Goal: Ask a question: Seek information or help from site administrators or community

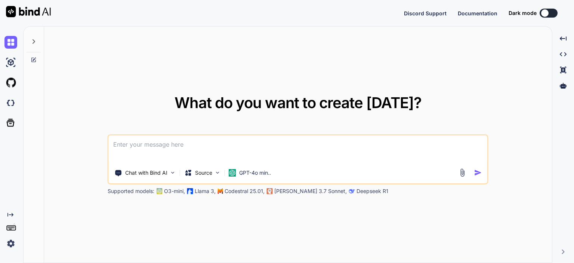
click at [129, 146] on textarea at bounding box center [298, 149] width 378 height 28
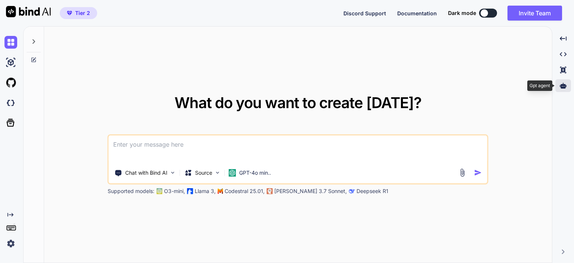
click at [566, 84] on div at bounding box center [563, 85] width 16 height 13
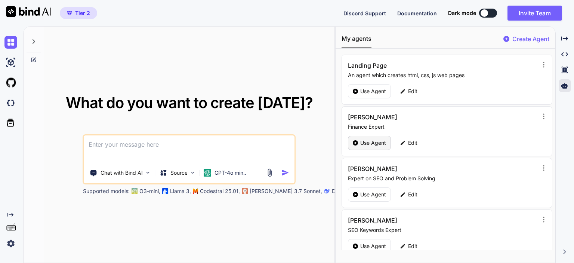
click at [361, 142] on p "Use Agent" at bounding box center [373, 142] width 26 height 7
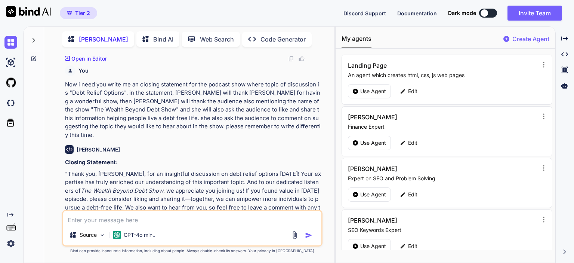
scroll to position [808, 0]
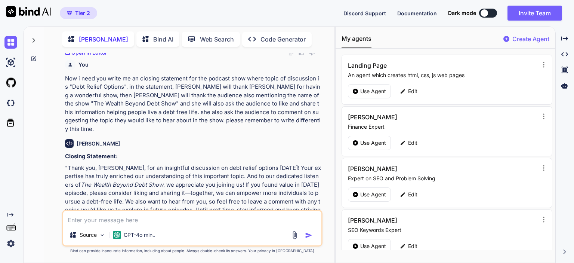
click at [98, 218] on textarea at bounding box center [192, 217] width 258 height 13
click at [95, 219] on textarea at bounding box center [192, 217] width 258 height 13
click at [69, 220] on textarea at bounding box center [192, 217] width 258 height 13
click at [163, 219] on textarea at bounding box center [192, 217] width 258 height 13
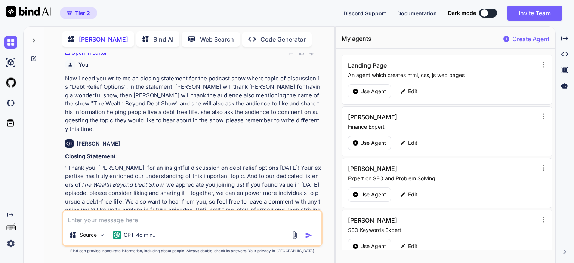
click at [91, 220] on textarea at bounding box center [192, 217] width 258 height 13
click at [99, 221] on textarea at bounding box center [192, 217] width 258 height 13
click at [111, 220] on textarea at bounding box center [192, 217] width 258 height 13
click at [174, 221] on textarea at bounding box center [192, 217] width 258 height 13
type textarea "x"
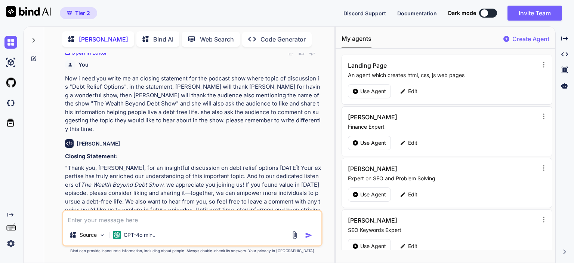
type textarea "w"
type textarea "x"
type textarea "wh"
type textarea "x"
type textarea "wha"
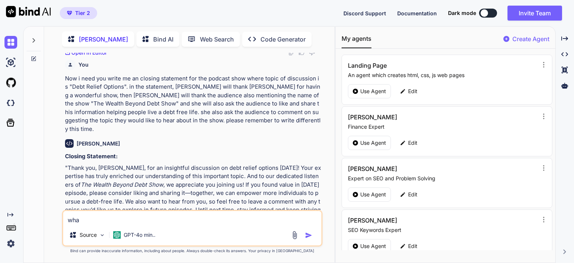
type textarea "x"
type textarea "what"
type textarea "x"
type textarea "what a"
type textarea "x"
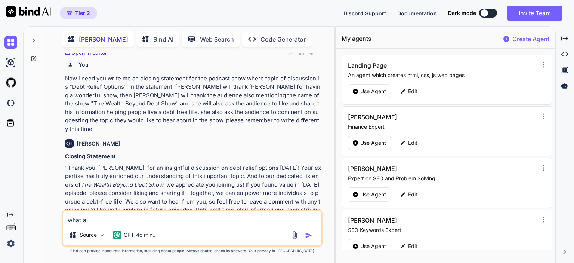
type textarea "what ar"
type textarea "x"
type textarea "what are"
type textarea "x"
type textarea "what are"
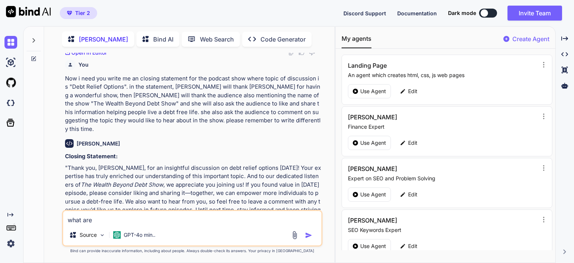
type textarea "x"
type textarea "what are t"
type textarea "x"
type textarea "what are th"
type textarea "x"
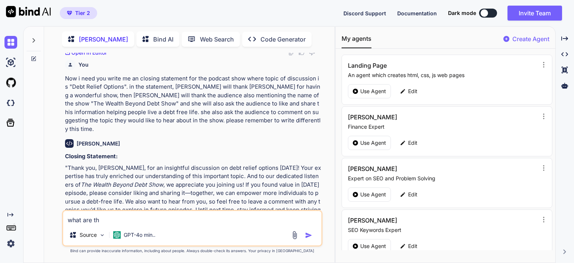
type textarea "what are the"
type textarea "x"
type textarea "what are the"
type textarea "x"
type textarea "what are the b"
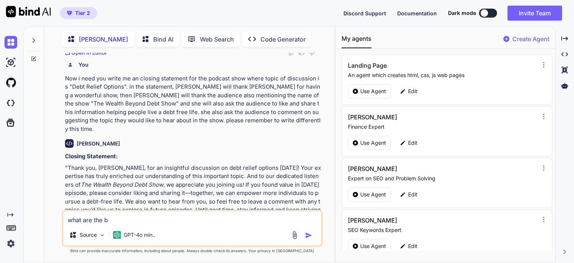
type textarea "x"
type textarea "what are the bi"
type textarea "x"
type textarea "what are the big"
type textarea "x"
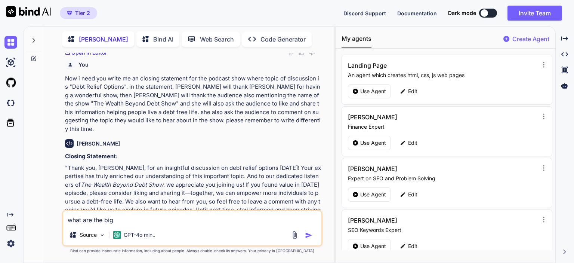
type textarea "what are the big"
type textarea "x"
type textarea "what are the big ne"
type textarea "x"
type textarea "what are the big new"
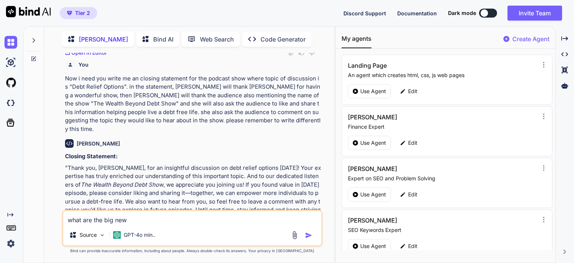
type textarea "x"
type textarea "what are the big new"
type textarea "x"
type textarea "what are the big new i"
type textarea "x"
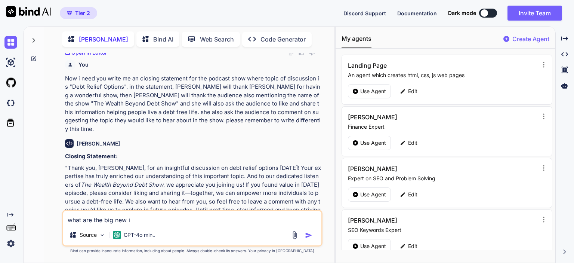
type textarea "what are the big new in"
type textarea "x"
type textarea "what are the big new in"
type textarea "x"
type textarea "what are the big new in cu"
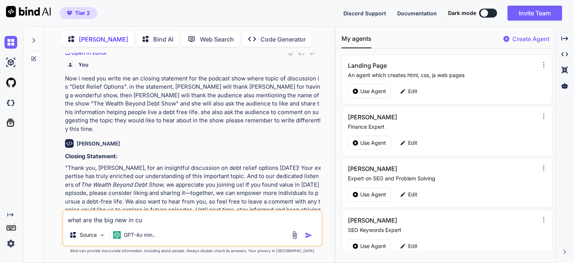
type textarea "x"
type textarea "what are the big new in cur"
type textarea "x"
type textarea "what are the big new in curr"
type textarea "x"
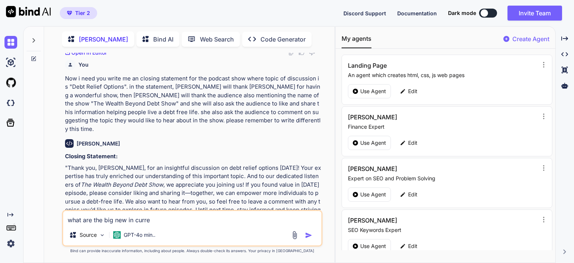
type textarea "what are the big new in curren"
type textarea "x"
type textarea "what are the big new in current"
type textarea "x"
type textarea "what are the big new in current w"
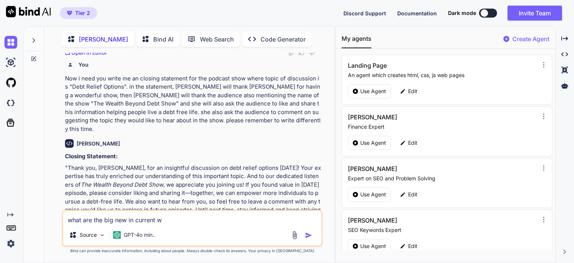
type textarea "x"
type textarea "what are the big new in current we"
type textarea "x"
type textarea "what are the big new in current w"
type textarea "x"
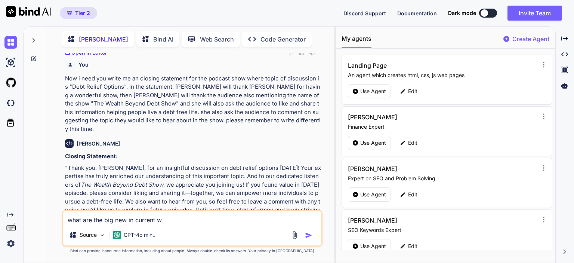
type textarea "what are the big new in current"
type textarea "x"
type textarea "what are the big new in current"
type textarea "x"
type textarea "what are the big new in curren"
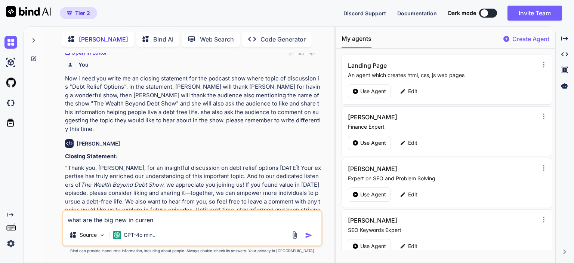
type textarea "x"
type textarea "what are the big new in curre"
type textarea "x"
type textarea "what are the big new in curr"
type textarea "x"
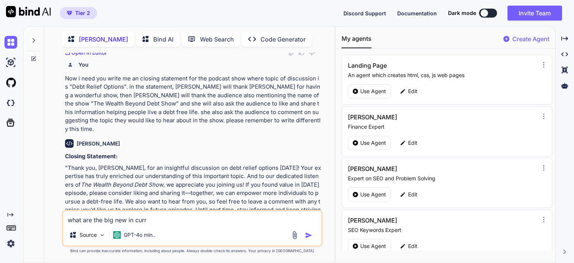
type textarea "what are the big new in cur"
type textarea "x"
type textarea "what are the big new in cu"
type textarea "x"
type textarea "what are the big new in c"
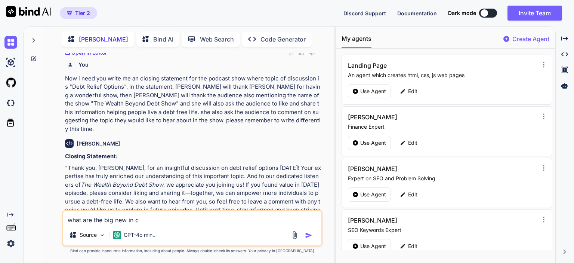
type textarea "x"
type textarea "what are the big new in"
type textarea "x"
type textarea "what are the big new in c"
type textarea "x"
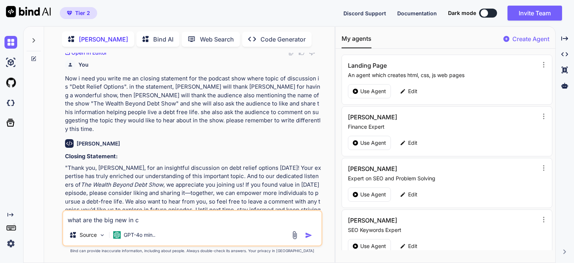
type textarea "what are the big new in cu"
type textarea "x"
type textarea "what are the big new in cur"
type textarea "x"
type textarea "what are the big new in curr"
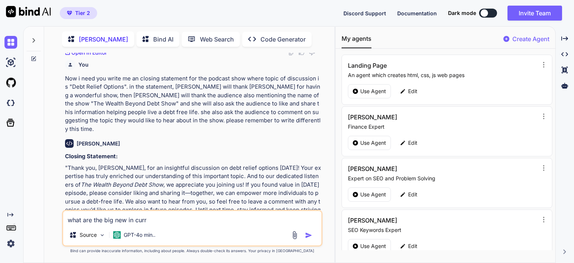
type textarea "x"
type textarea "what are the big new in curre"
type textarea "x"
type textarea "what are the big new in current"
type textarea "x"
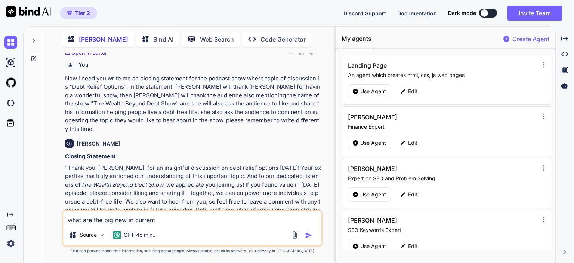
type textarea "what are the big new in current"
type textarea "x"
type textarea "what are the big new in current w"
type textarea "x"
type textarea "what are the big new in current we"
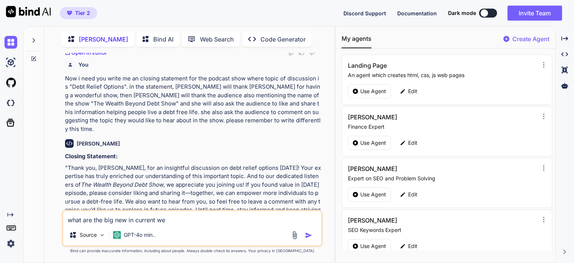
type textarea "x"
type textarea "what are the big new in current wee"
type textarea "x"
type textarea "what are the big new in current week"
type textarea "x"
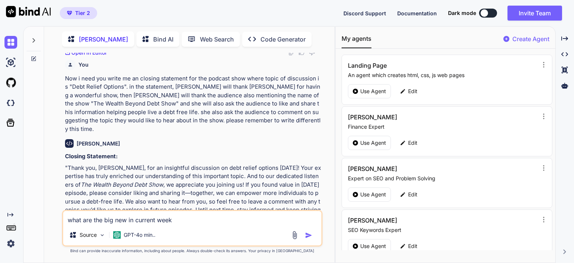
type textarea "what are the big new in current week"
type textarea "x"
type textarea "what are the big new in current week a"
type textarea "x"
type textarea "what are the big new in current week abo"
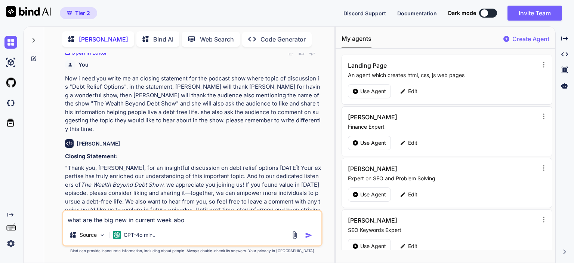
type textarea "x"
type textarea "what are the big new in current week abou"
type textarea "x"
type textarea "what are the big new in current week about"
type textarea "x"
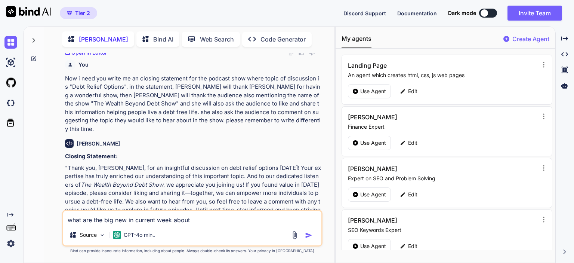
type textarea "what are the big new in current week about"
type textarea "x"
type textarea "what are the big new in current week about ""
type textarea "x"
type textarea "what are the big new in current week about """
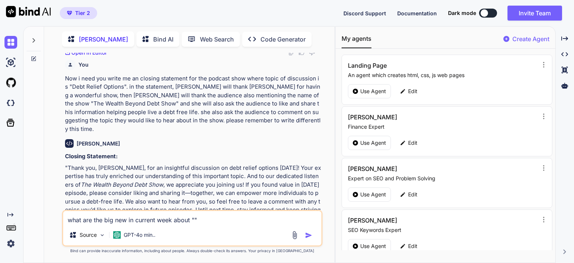
paste textarea "Unlocking Online Income Strategies"
type textarea "x"
type textarea "what are the big new in current week about "Unlocking Online Income Strategies""
type textarea "x"
type textarea "what are the big news about "Unlocking Online Income Strategies""
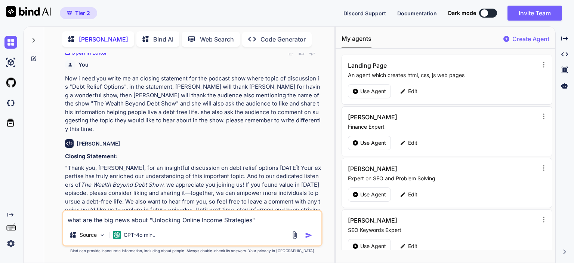
type textarea "x"
type textarea "what are the big news about "Unlocking Online Income Strategies""
type textarea "x"
type textarea "what are the big news t about "Unlocking Online Income Strategies""
type textarea "x"
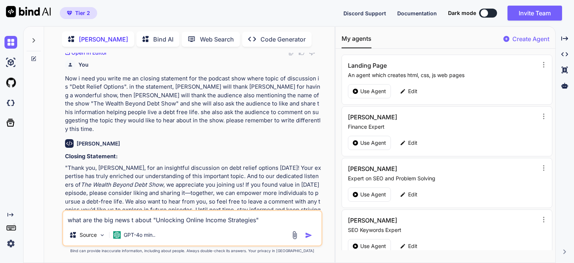
type textarea "what are the big news to about "Unlocking Online Income Strategies""
type textarea "x"
type textarea "what are the big news [PERSON_NAME] about "Unlocking Online Income Strategies""
type textarea "x"
type textarea "what are the big news toda about "Unlocking Online Income Strategies""
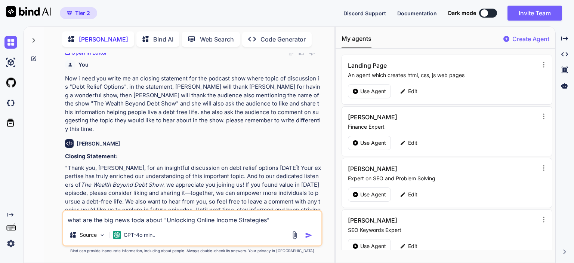
type textarea "x"
type textarea "what are the big news [DATE] about "Unlocking Online Income Strategies""
type textarea "x"
type textarea "what are the big news [DATE] about "Online Income Strategies""
type textarea "x"
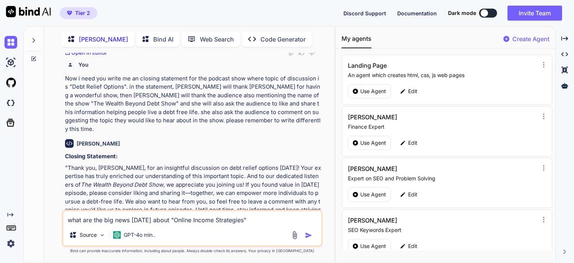
type textarea "what are the big news [DATE] about "Online Income Strategies""
type textarea "x"
type textarea "what are the big news [DATE] about "Online Income Strategies" i"
type textarea "x"
type textarea "what are the big news [DATE] about "Online Income Strategies" in"
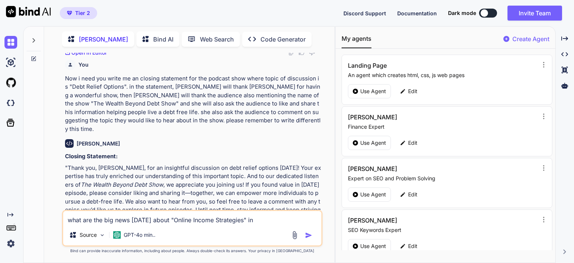
type textarea "x"
type textarea "what are the big news [DATE] about "Online Income Strategies" in"
type textarea "x"
type textarea "what are the big news [DATE] about "Online Income Strategies" in u"
type textarea "x"
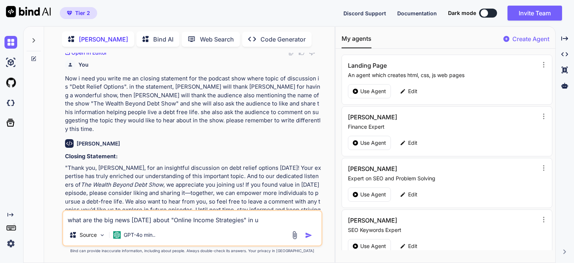
type textarea "what are the big news [DATE] about "Online Income Strategies" in un"
type textarea "x"
type textarea "what are the big news [DATE] about "Online Income Strategies" in [GEOGRAPHIC_DA…"
type textarea "x"
type textarea "what are the big news [DATE] about "Online Income Strategies" in unid"
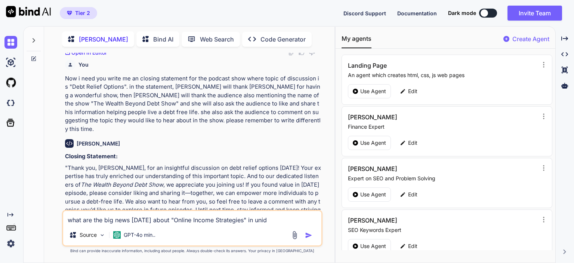
type textarea "x"
type textarea "what are the big news [DATE] about "Online Income Strategies" in unidt"
type textarea "x"
type textarea "what are the big news [DATE] about "Online Income Strategies" in unidte"
type textarea "x"
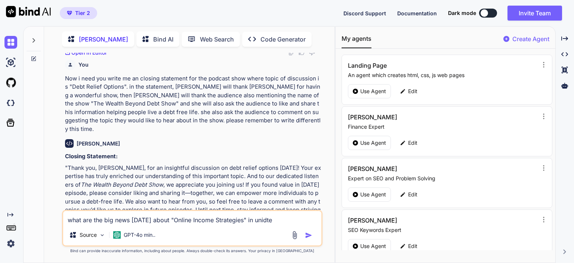
type textarea "what are the big news [DATE] about "Online Income Strategies" in unidt"
type textarea "x"
type textarea "what are the big news [DATE] about "Online Income Strategies" in unid"
type textarea "x"
type textarea "what are the big news [DATE] about "Online Income Strategies" in [GEOGRAPHIC_DA…"
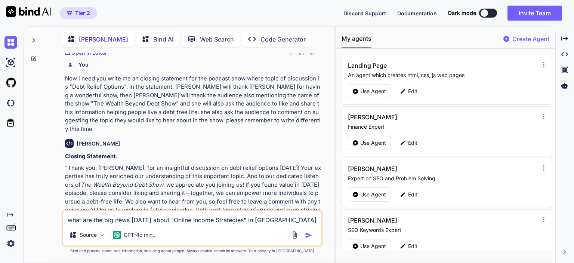
type textarea "x"
type textarea "what are the big news [DATE] about "Online Income Strategies" in un"
type textarea "x"
type textarea "what are the big news [DATE] about "Online Income Strategies" in u"
type textarea "x"
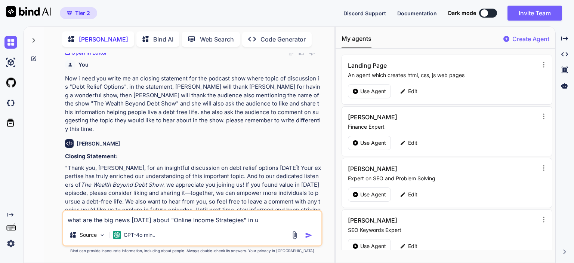
type textarea "what are the big news [DATE] about "Online Income Strategies" in"
type textarea "x"
type textarea "what are the big news [DATE] about "Online Income Strategies" in"
type textarea "x"
type textarea "what are the big news [DATE] about "Online Income Strategies" i"
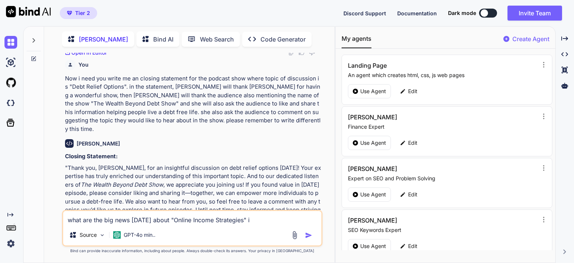
type textarea "x"
type textarea "what are the big news [DATE] about "Online Income Strategies""
type textarea "x"
type textarea "what are the big news [DATE] about "Online Income Strategies" ?"
type textarea "x"
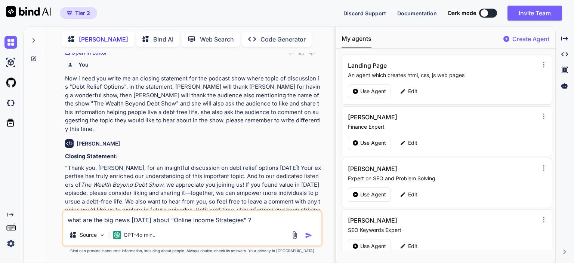
type textarea "what are the big news [DATE] about "Online Income Strategies " ?"
type textarea "x"
type textarea "what are the big news [DATE] about "Online Income Strategies a" ?"
type textarea "x"
type textarea "what are the big news [DATE] about "Online Income Strategies an" ?"
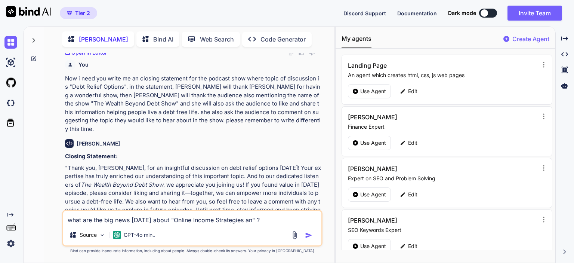
type textarea "x"
type textarea "what are the big news [DATE] about "Online Income Strategies and" ?"
type textarea "x"
type textarea "what are the big news [DATE] about "Online Income Strategies and " ?"
type textarea "x"
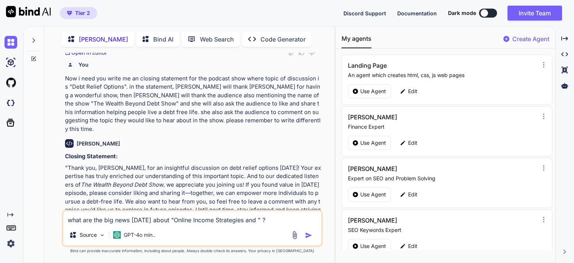
type textarea "what are the big news [DATE] about "Online Income Strategies and o" ?"
type textarea "x"
type textarea "what are the big news [DATE] about "Online Income Strategies and op" ?"
type textarea "x"
type textarea "what are the big news [DATE] about "Online Income Strategies and opp" ?"
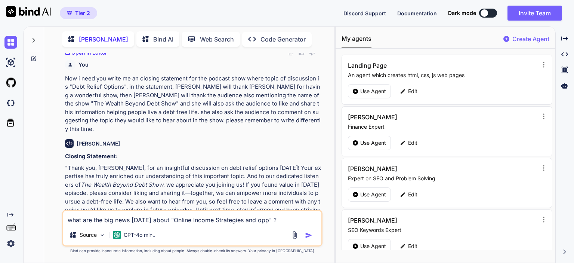
type textarea "x"
type textarea "what are the big news [DATE] about "Online Income Strategies and oppo" ?"
type textarea "x"
type textarea "what are the big news [DATE] about "Online Income Strategies and oppor" ?"
type textarea "x"
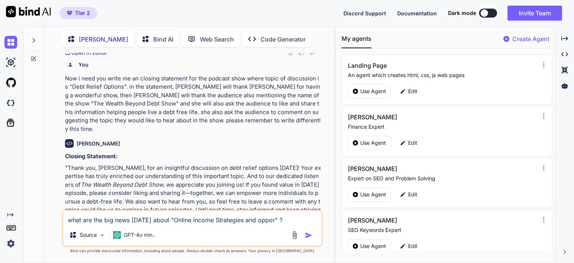
type textarea "what are the big news [DATE] about "Online Income Strategies and opport" ?"
type textarea "x"
type textarea "what are the big news [DATE] about "Online Income Strategies and opportu" ?"
type textarea "x"
type textarea "what are the big news [DATE] about "Online Income Strategies and opport" ?"
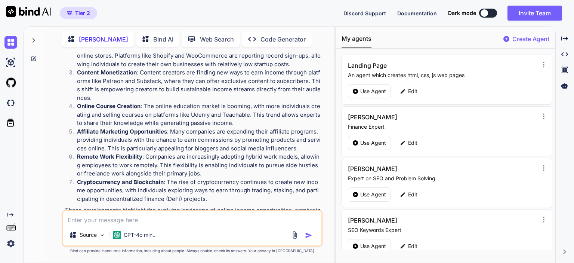
scroll to position [1098, 0]
click at [109, 215] on textarea at bounding box center [192, 217] width 258 height 13
paste textarea "we need you to do. we need welcoming message in start of our podcast show. just…"
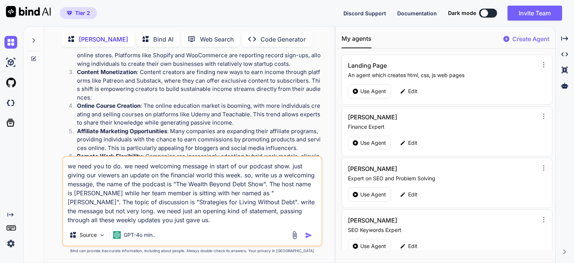
drag, startPoint x: 124, startPoint y: 167, endPoint x: 63, endPoint y: 167, distance: 60.5
click at [63, 167] on textarea "we need you to do. we need welcoming message in start of our podcast show. just…" at bounding box center [192, 190] width 258 height 67
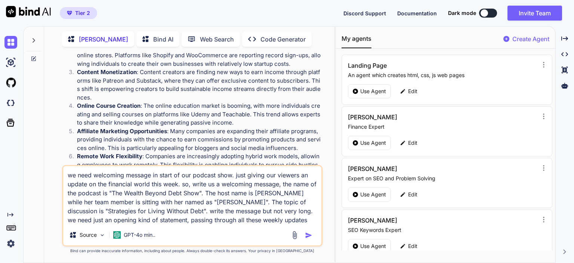
click at [221, 196] on textarea "we need welcoming message in start of our podcast show. just giving our viewers…" at bounding box center [192, 195] width 258 height 58
paste textarea "highlights you just gave us. so, write us a welcoming message, the name of the …"
click at [309, 234] on img "button" at bounding box center [308, 234] width 7 height 7
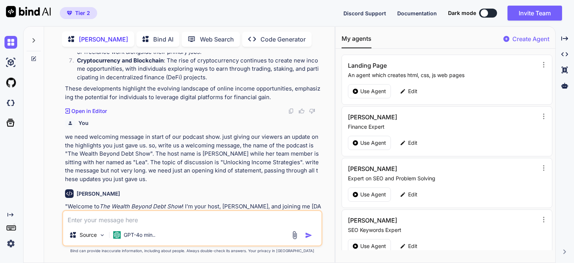
scroll to position [1258, 0]
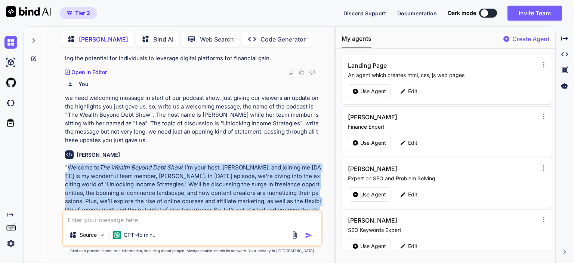
drag, startPoint x: 68, startPoint y: 142, endPoint x: 140, endPoint y: 193, distance: 88.6
click at [140, 193] on p ""Welcome to The Wealth Beyond Debt Show ! I’m your host, [PERSON_NAME], and joi…" at bounding box center [193, 192] width 256 height 59
click at [76, 163] on p ""Welcome to The Wealth Beyond Debt Show ! I’m your host, [PERSON_NAME], and joi…" at bounding box center [193, 192] width 256 height 59
drag, startPoint x: 68, startPoint y: 143, endPoint x: 140, endPoint y: 193, distance: 88.6
click at [140, 193] on p ""Welcome to The Wealth Beyond Debt Show ! I’m your host, [PERSON_NAME], and joi…" at bounding box center [193, 192] width 256 height 59
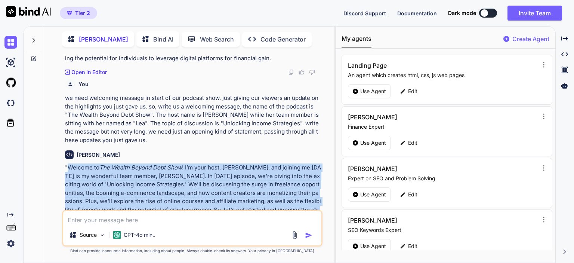
copy p "Welcome to The Wealth Beyond Debt Show ! I’m your host, [PERSON_NAME], and join…"
click at [266, 168] on p ""Welcome to The Wealth Beyond Debt Show ! I’m your host, [PERSON_NAME], and joi…" at bounding box center [193, 192] width 256 height 59
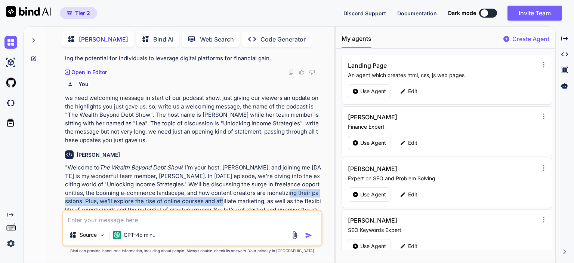
drag, startPoint x: 265, startPoint y: 166, endPoint x: 193, endPoint y: 179, distance: 73.1
click at [193, 179] on p ""Welcome to The Wealth Beyond Debt Show ! I’m your host, [PERSON_NAME], and joi…" at bounding box center [193, 192] width 256 height 59
click at [194, 176] on p ""Welcome to The Wealth Beyond Debt Show ! I’m your host, [PERSON_NAME], and joi…" at bounding box center [193, 192] width 256 height 59
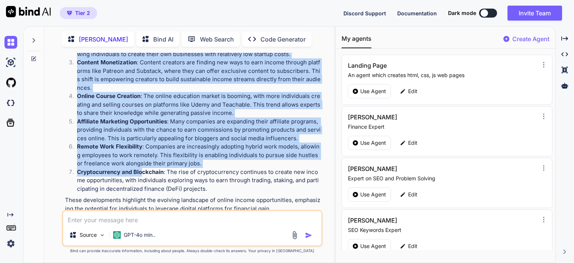
scroll to position [1109, 0]
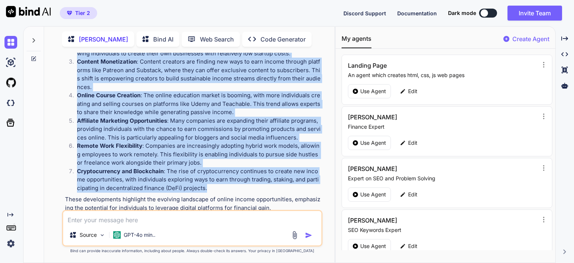
drag, startPoint x: 77, startPoint y: 88, endPoint x: 215, endPoint y: 161, distance: 156.0
click at [215, 161] on ol "Increased Demand for Freelancers : A recent report indicates that businesses ar…" at bounding box center [193, 95] width 256 height 193
click at [215, 167] on p "Cryptocurrency and Blockchain : The rise of cryptocurrency continues to create …" at bounding box center [199, 179] width 244 height 25
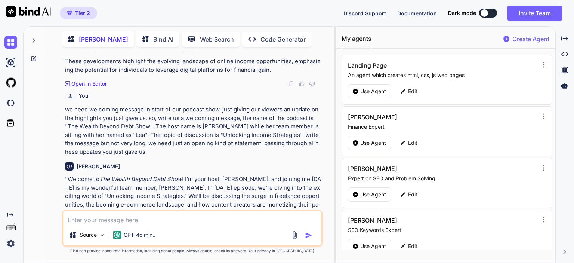
scroll to position [1258, 0]
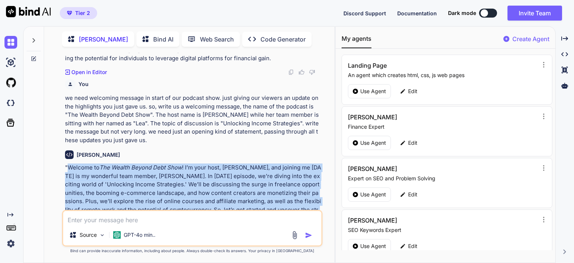
drag, startPoint x: 67, startPoint y: 142, endPoint x: 141, endPoint y: 190, distance: 88.3
click at [141, 190] on p ""Welcome to The Wealth Beyond Debt Show ! I’m your host, [PERSON_NAME], and joi…" at bounding box center [193, 192] width 256 height 59
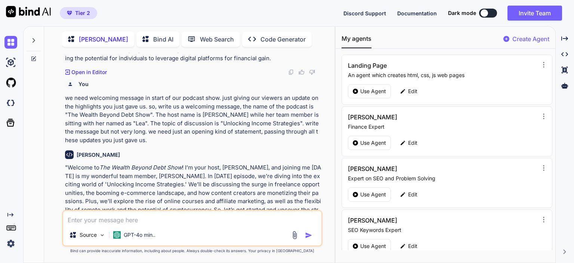
click at [146, 192] on p ""Welcome to The Wealth Beyond Debt Show ! I’m your host, [PERSON_NAME], and joi…" at bounding box center [193, 192] width 256 height 59
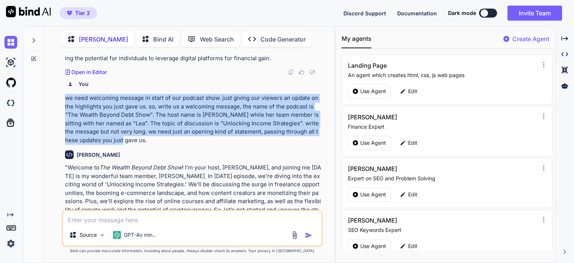
drag, startPoint x: 65, startPoint y: 72, endPoint x: 110, endPoint y: 114, distance: 61.6
click at [110, 114] on p "we need welcoming message in start of our podcast show. just giving our viewers…" at bounding box center [193, 119] width 256 height 50
drag, startPoint x: 110, startPoint y: 114, endPoint x: 60, endPoint y: 74, distance: 63.8
click at [60, 74] on div "You Now i need you write me an closing statement for the same podcast show. in …" at bounding box center [192, 157] width 284 height 209
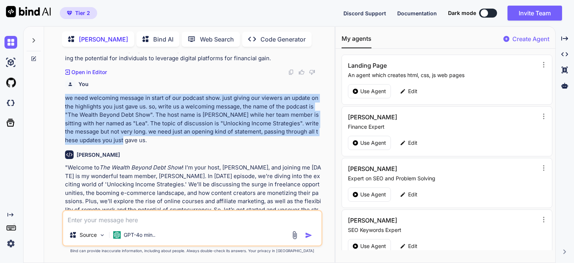
click at [66, 94] on p "we need welcoming message in start of our podcast show. just giving our viewers…" at bounding box center [193, 119] width 256 height 50
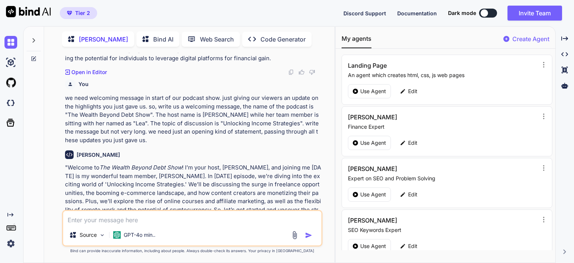
scroll to position [1221, 0]
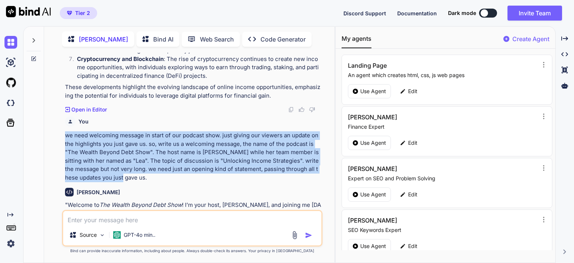
drag, startPoint x: 65, startPoint y: 109, endPoint x: 122, endPoint y: 151, distance: 71.1
click at [122, 151] on p "we need welcoming message in start of our podcast show. just giving our viewers…" at bounding box center [193, 156] width 256 height 50
copy p "we need welcoming message in start of our podcast show. just giving our viewers…"
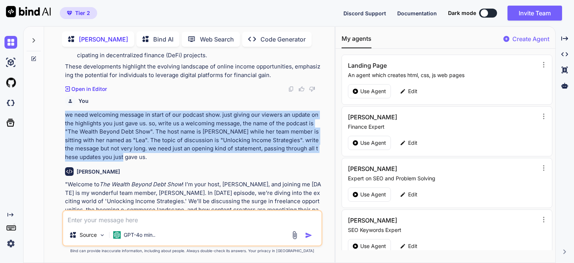
scroll to position [1258, 0]
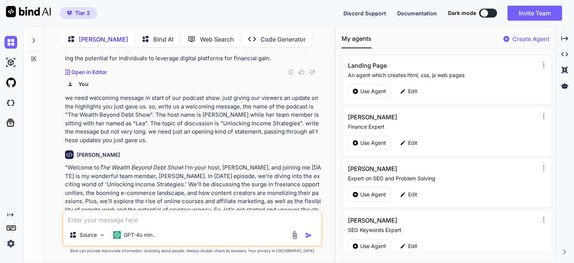
click at [120, 221] on textarea at bounding box center [192, 217] width 258 height 13
paste textarea "we need welcoming message in start of our podcast show. just giving our viewers…"
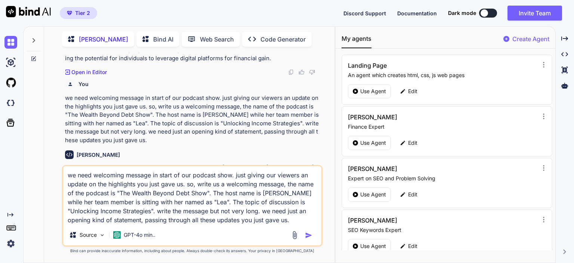
scroll to position [1303, 0]
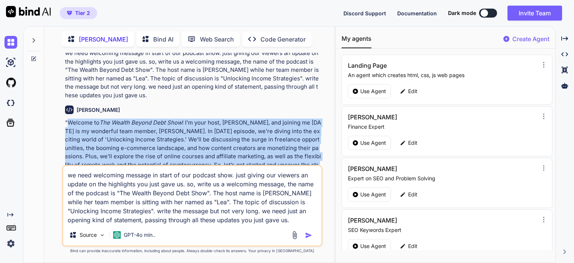
drag, startPoint x: 68, startPoint y: 96, endPoint x: 143, endPoint y: 148, distance: 90.8
click at [143, 148] on p ""Welcome to The Wealth Beyond Debt Show ! I’m your host, [PERSON_NAME], and joi…" at bounding box center [193, 147] width 256 height 59
click at [151, 148] on p ""Welcome to The Wealth Beyond Debt Show ! I’m your host, [PERSON_NAME], and joi…" at bounding box center [193, 147] width 256 height 59
drag, startPoint x: 151, startPoint y: 148, endPoint x: 62, endPoint y: 100, distance: 100.9
click at [62, 100] on div "You Now i need you write me an closing statement for the same podcast show. in …" at bounding box center [192, 157] width 260 height 209
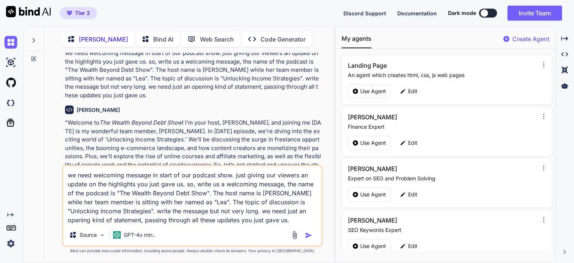
click at [173, 221] on textarea "we need welcoming message in start of our podcast show. just giving our viewers…" at bounding box center [192, 195] width 258 height 58
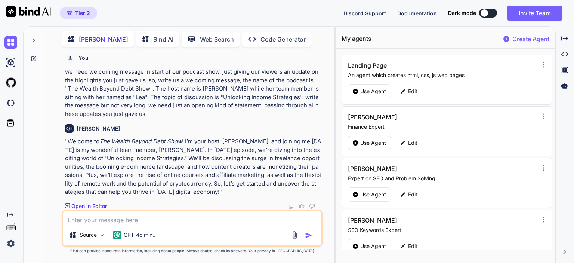
scroll to position [1258, 0]
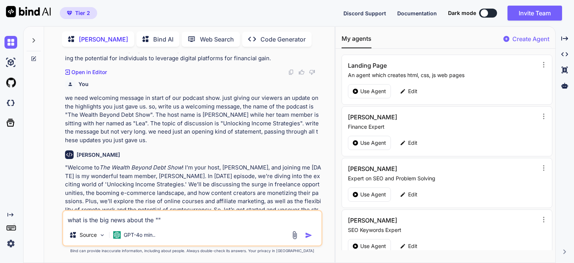
paste textarea "Best strategies for Fundraising"
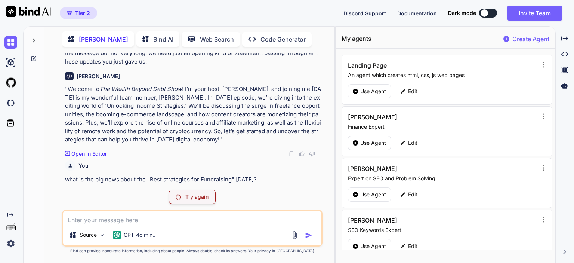
scroll to position [1310, 0]
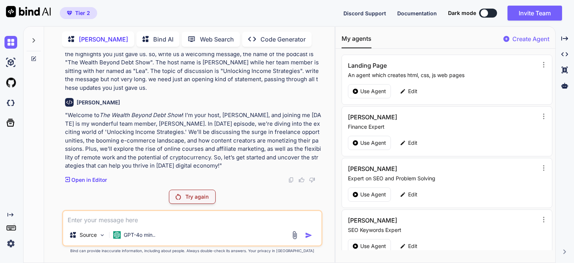
click at [195, 196] on p "Try again" at bounding box center [196, 196] width 23 height 7
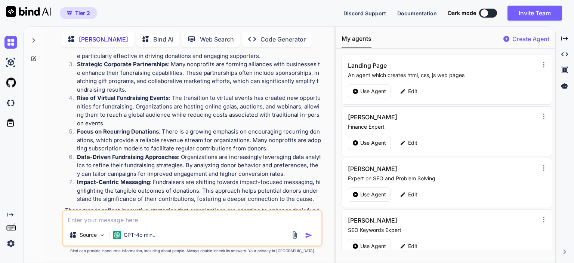
scroll to position [1548, 0]
click at [100, 220] on textarea at bounding box center [192, 217] width 258 height 13
click at [132, 222] on textarea at bounding box center [192, 217] width 258 height 13
paste textarea "we need welcoming message in start of our podcast show. just giving our viewers…"
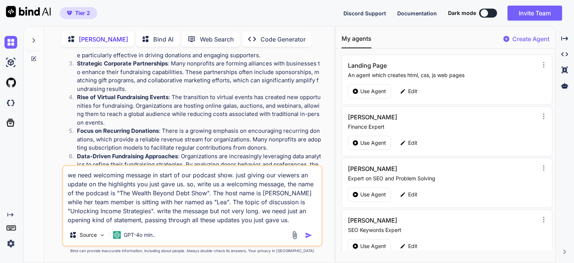
drag, startPoint x: 262, startPoint y: 194, endPoint x: 274, endPoint y: 194, distance: 12.3
click at [274, 194] on textarea "we need welcoming message in start of our podcast show. just giving our viewers…" at bounding box center [192, 195] width 258 height 58
drag, startPoint x: 271, startPoint y: 201, endPoint x: 118, endPoint y: 214, distance: 153.6
click at [118, 214] on textarea "we need welcoming message in start of our podcast show. just giving our viewers…" at bounding box center [192, 195] width 258 height 58
paste textarea "Best strategies for Fundraising"
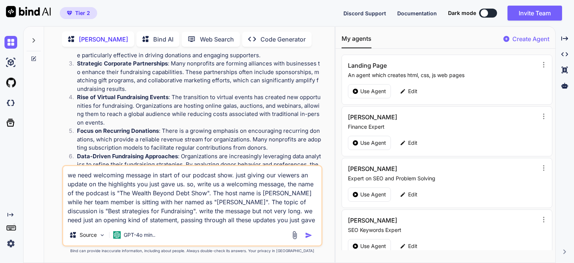
click at [264, 220] on textarea "we need welcoming message in start of our podcast show. just giving our viewers…" at bounding box center [192, 195] width 258 height 58
drag, startPoint x: 257, startPoint y: 220, endPoint x: 62, endPoint y: 168, distance: 202.2
click at [62, 168] on div "we need welcoming message in start of our podcast show. just giving our viewers…" at bounding box center [192, 205] width 260 height 81
click at [248, 221] on textarea "we need welcoming message in start of our podcast show. just giving our viewers…" at bounding box center [192, 195] width 258 height 58
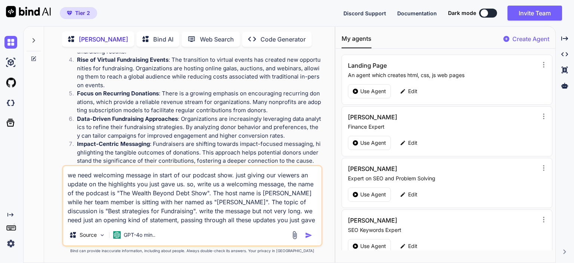
scroll to position [1593, 0]
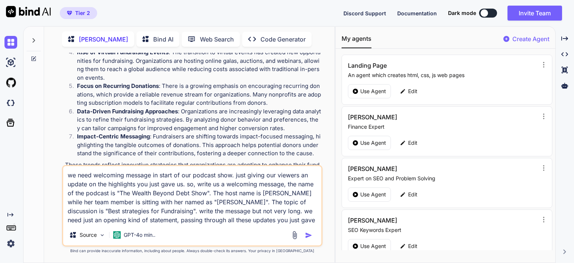
click at [249, 220] on textarea "we need welcoming message in start of our podcast show. just giving our viewers…" at bounding box center [192, 195] width 258 height 58
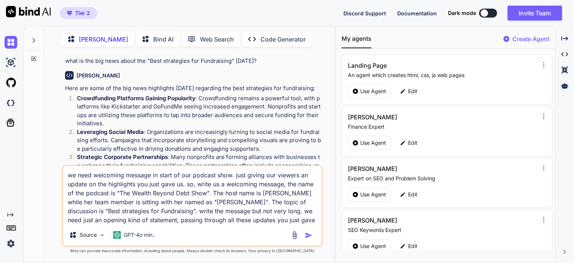
scroll to position [1444, 0]
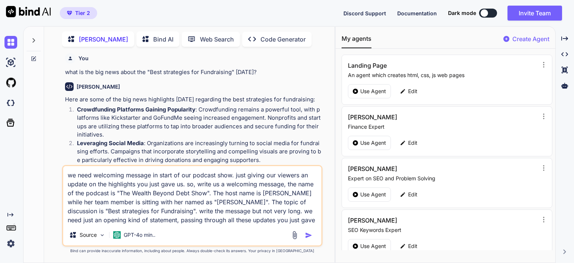
click at [249, 218] on textarea "we need welcoming message in start of our podcast show. just giving our viewers…" at bounding box center [192, 195] width 258 height 58
click at [307, 235] on img "button" at bounding box center [308, 234] width 7 height 7
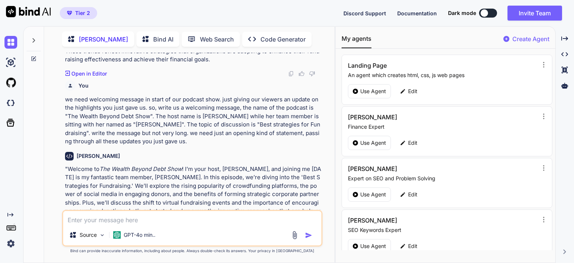
scroll to position [1708, 0]
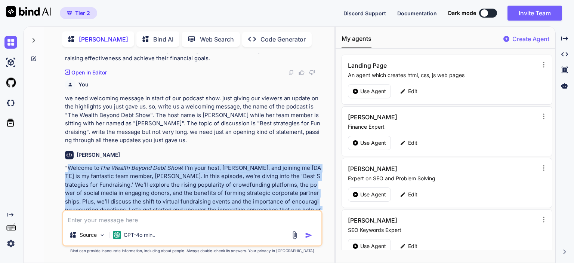
drag, startPoint x: 68, startPoint y: 142, endPoint x: 94, endPoint y: 192, distance: 56.3
click at [94, 192] on p ""Welcome to The Wealth Beyond Debt Show ! I’m your host, [PERSON_NAME], and joi…" at bounding box center [193, 193] width 256 height 59
copy p "Welcome to The Wealth Beyond Debt Show ! I’m your host, [PERSON_NAME], and join…"
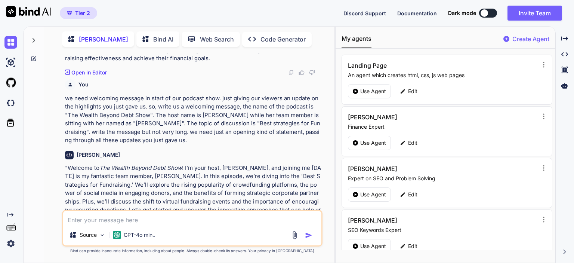
click at [134, 220] on textarea at bounding box center [192, 217] width 258 height 13
paste textarea "Debt Relief Options"
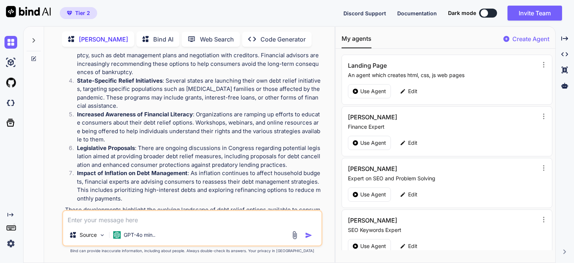
scroll to position [2031, 0]
click at [235, 219] on textarea at bounding box center [192, 217] width 258 height 13
paste textarea "we need welcoming message in start of our podcast show. just giving our viewers…"
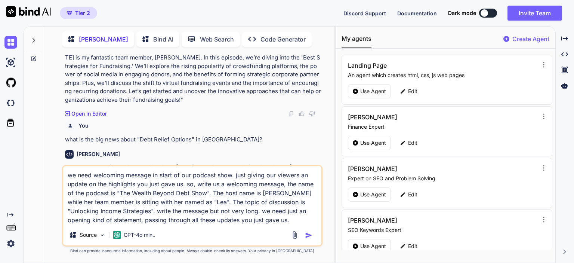
scroll to position [1807, 0]
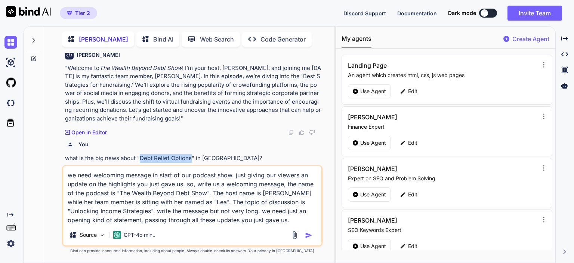
drag, startPoint x: 140, startPoint y: 131, endPoint x: 190, endPoint y: 134, distance: 49.7
click at [190, 154] on p "what is the big news about "Debt Relief Options" in [GEOGRAPHIC_DATA]?" at bounding box center [193, 158] width 256 height 9
copy p "Debt Relief Options"
drag, startPoint x: 261, startPoint y: 193, endPoint x: 274, endPoint y: 194, distance: 12.4
click at [274, 194] on textarea "we need welcoming message in start of our podcast show. just giving our viewers…" at bounding box center [192, 195] width 258 height 58
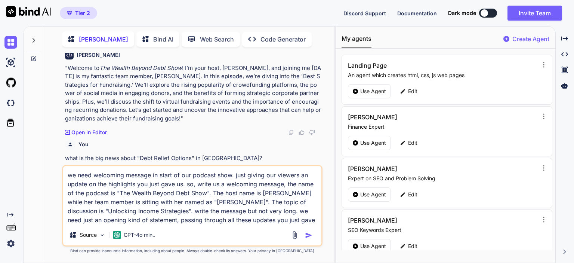
drag, startPoint x: 190, startPoint y: 202, endPoint x: 199, endPoint y: 202, distance: 9.3
click at [199, 202] on textarea "we need welcoming message in start of our podcast show. just giving our viewers…" at bounding box center [192, 195] width 258 height 58
drag, startPoint x: 287, startPoint y: 201, endPoint x: 118, endPoint y: 213, distance: 169.6
click at [118, 213] on textarea "we need welcoming message in start of our podcast show. just giving our viewers…" at bounding box center [192, 195] width 258 height 58
paste textarea "Debt Relief Option"
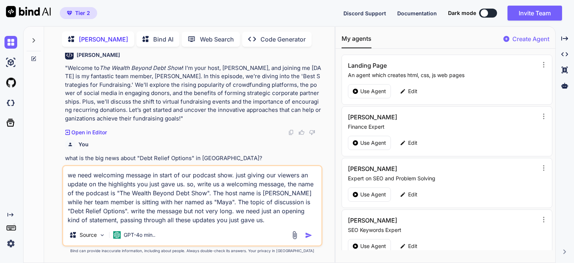
click at [308, 235] on img "button" at bounding box center [308, 234] width 7 height 7
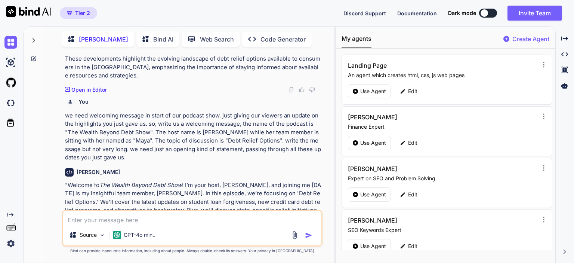
scroll to position [2183, 0]
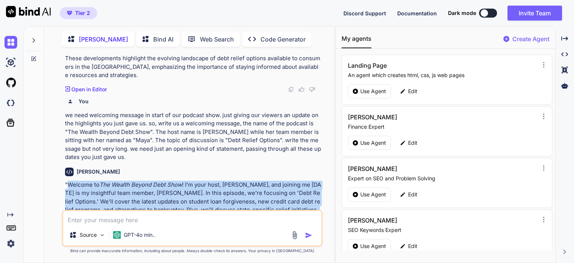
drag, startPoint x: 67, startPoint y: 150, endPoint x: 152, endPoint y: 195, distance: 96.4
click at [152, 195] on p ""Welcome to The Wealth Beyond Debt Show ! I’m your host, [PERSON_NAME], and joi…" at bounding box center [193, 205] width 256 height 50
copy p "Welcome to The Wealth Beyond Debt Show ! I’m your host, [PERSON_NAME], and join…"
click at [36, 97] on div at bounding box center [34, 143] width 21 height 237
drag, startPoint x: 68, startPoint y: 150, endPoint x: 151, endPoint y: 193, distance: 93.5
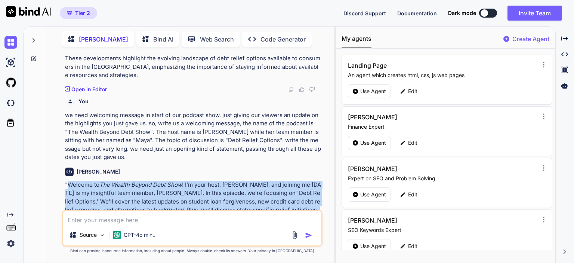
click at [151, 193] on p ""Welcome to The Wealth Beyond Debt Show ! I’m your host, [PERSON_NAME], and joi…" at bounding box center [193, 205] width 256 height 50
copy p "Welcome to The Wealth Beyond Debt Show ! I’m your host, [PERSON_NAME], and join…"
